Goal: Task Accomplishment & Management: Use online tool/utility

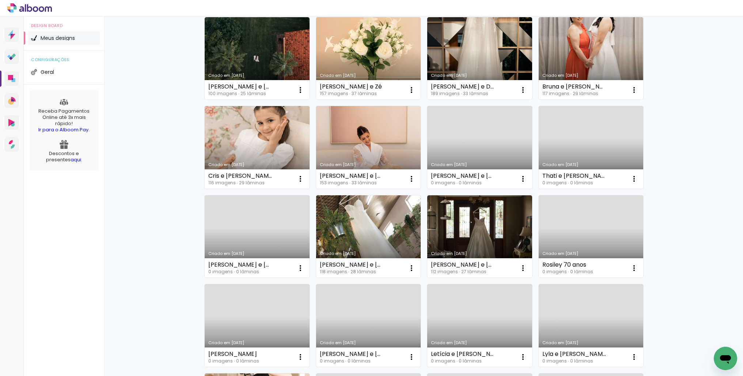
scroll to position [167, 0]
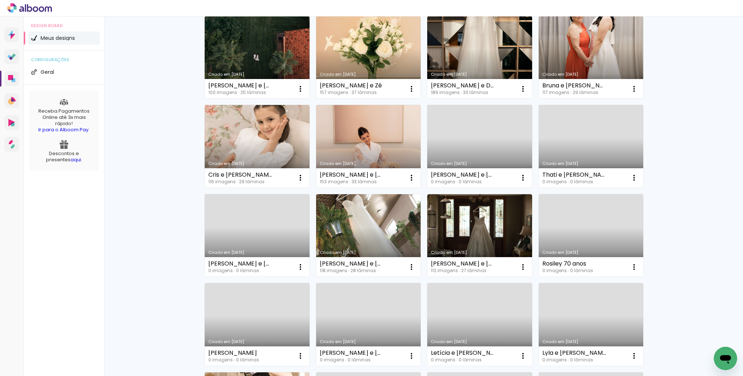
click at [378, 220] on link "Criado em [DATE]" at bounding box center [368, 235] width 105 height 83
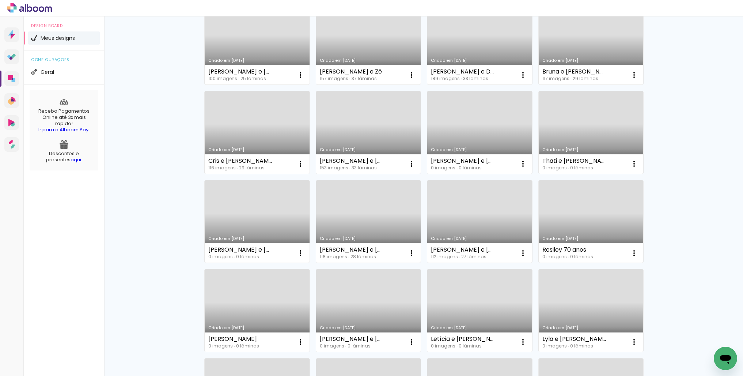
scroll to position [183, 0]
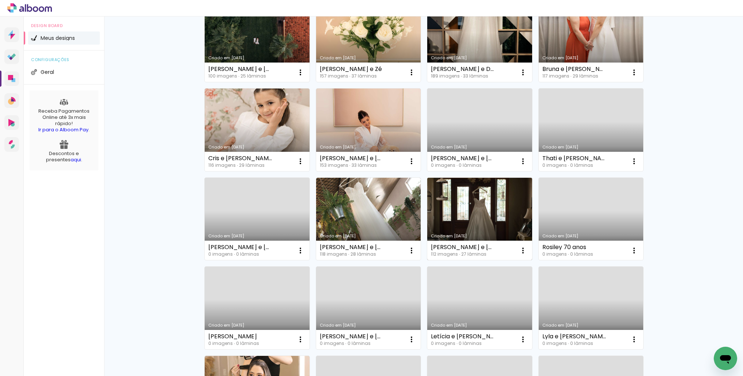
click at [488, 208] on link "Criado em [DATE]" at bounding box center [479, 219] width 105 height 83
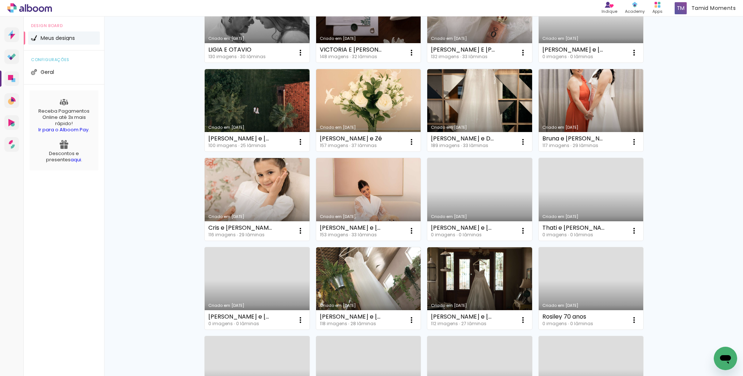
scroll to position [118, 0]
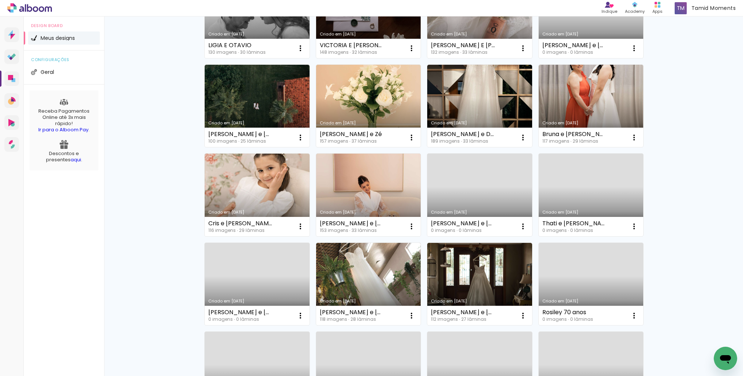
click at [388, 188] on link "Criado em [DATE]" at bounding box center [368, 194] width 105 height 83
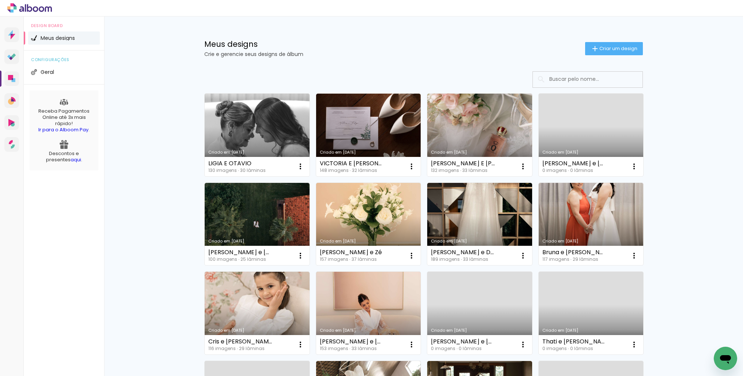
drag, startPoint x: 489, startPoint y: 222, endPoint x: 484, endPoint y: 221, distance: 5.2
click at [489, 222] on link "Criado em [DATE]" at bounding box center [479, 224] width 105 height 83
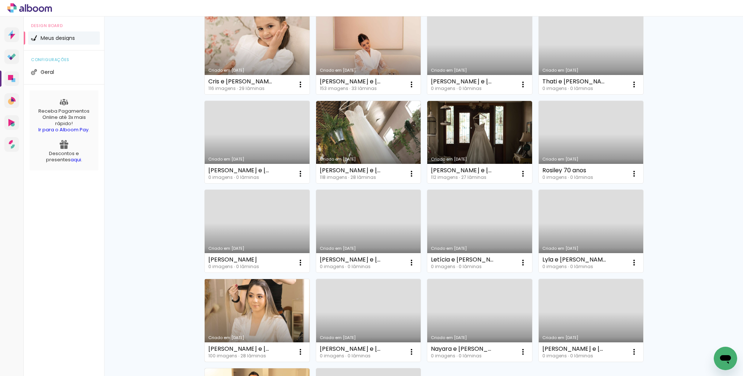
scroll to position [262, 0]
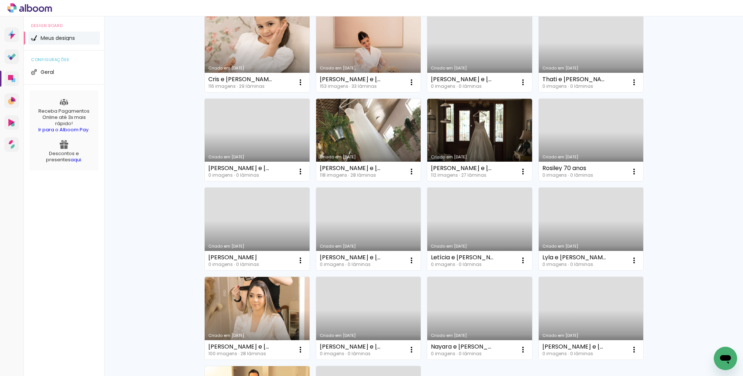
click at [285, 312] on link "Criado em [DATE]" at bounding box center [257, 318] width 105 height 83
